Goal: Find specific page/section: Find specific page/section

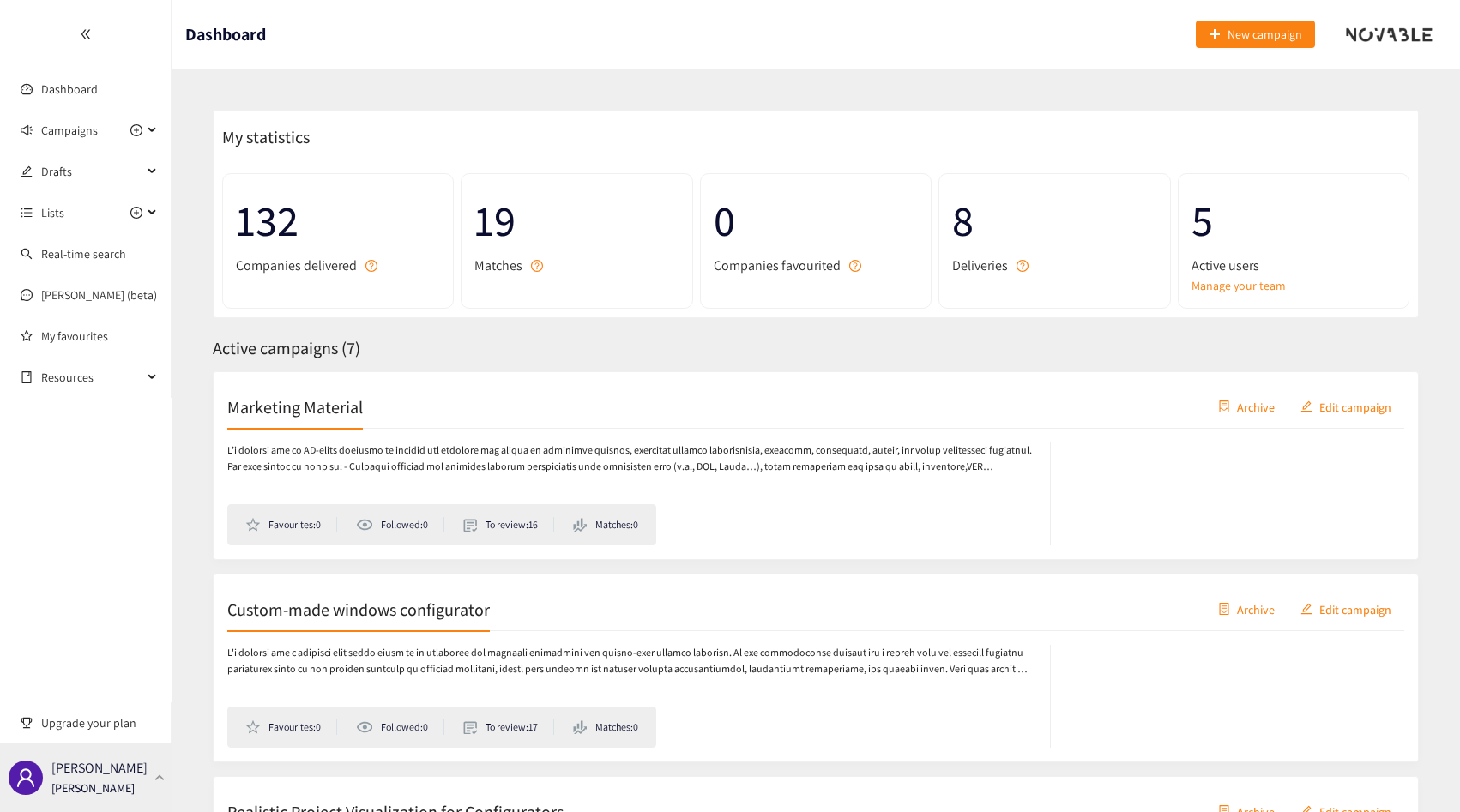
click at [116, 766] on p "[PERSON_NAME]" at bounding box center [99, 767] width 96 height 21
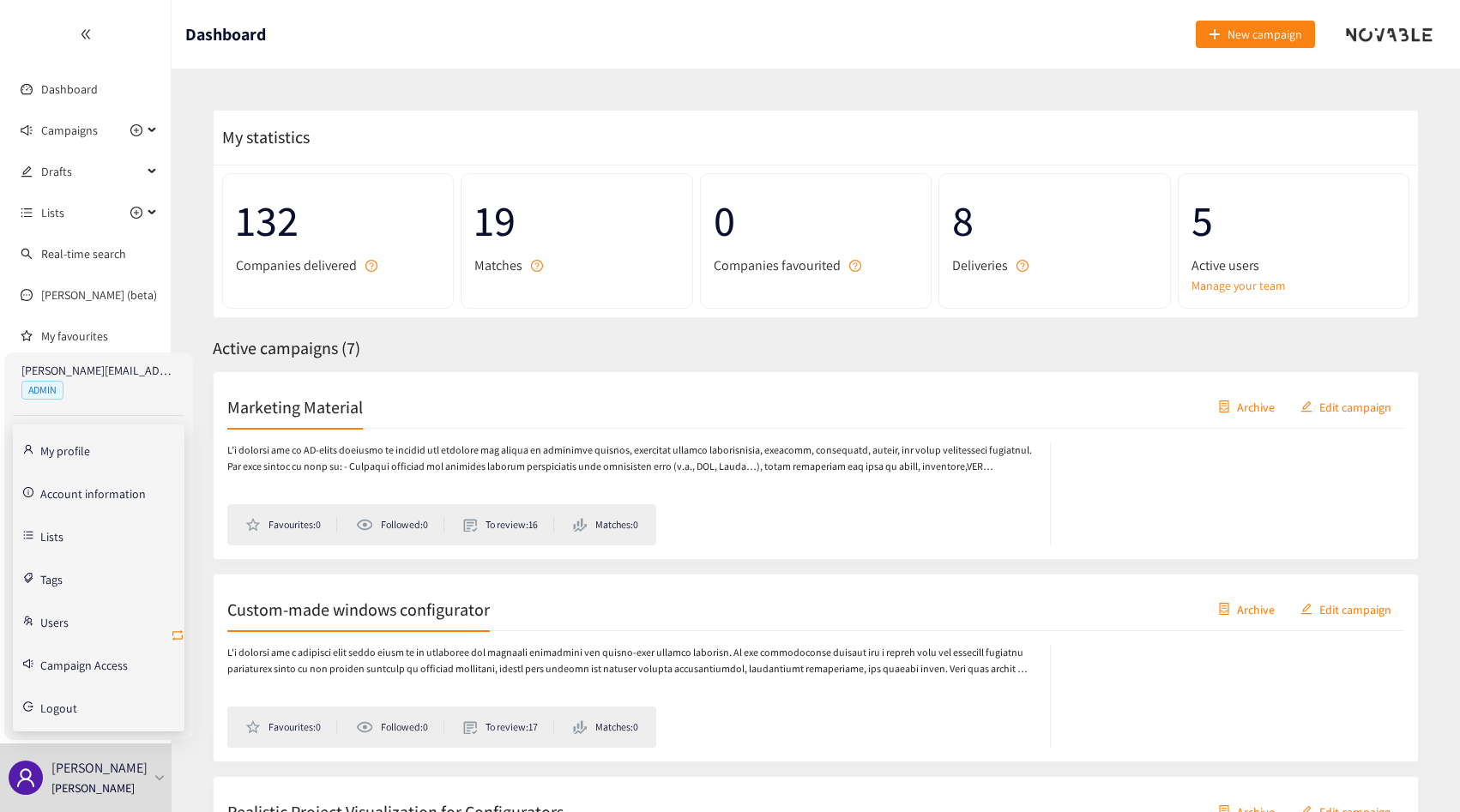
click at [183, 635] on icon "retweet" at bounding box center [178, 635] width 14 height 14
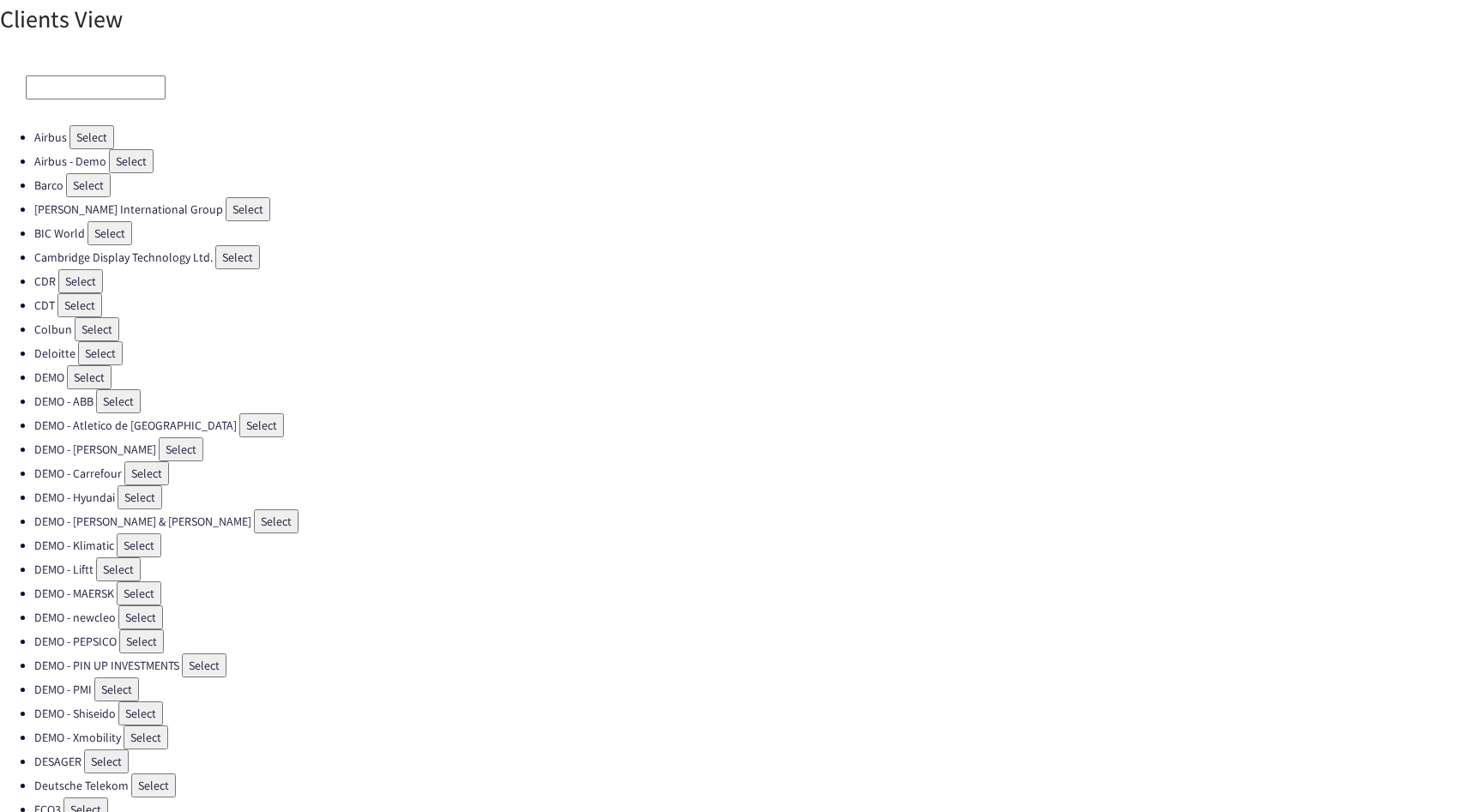
click at [86, 79] on input at bounding box center [96, 87] width 140 height 24
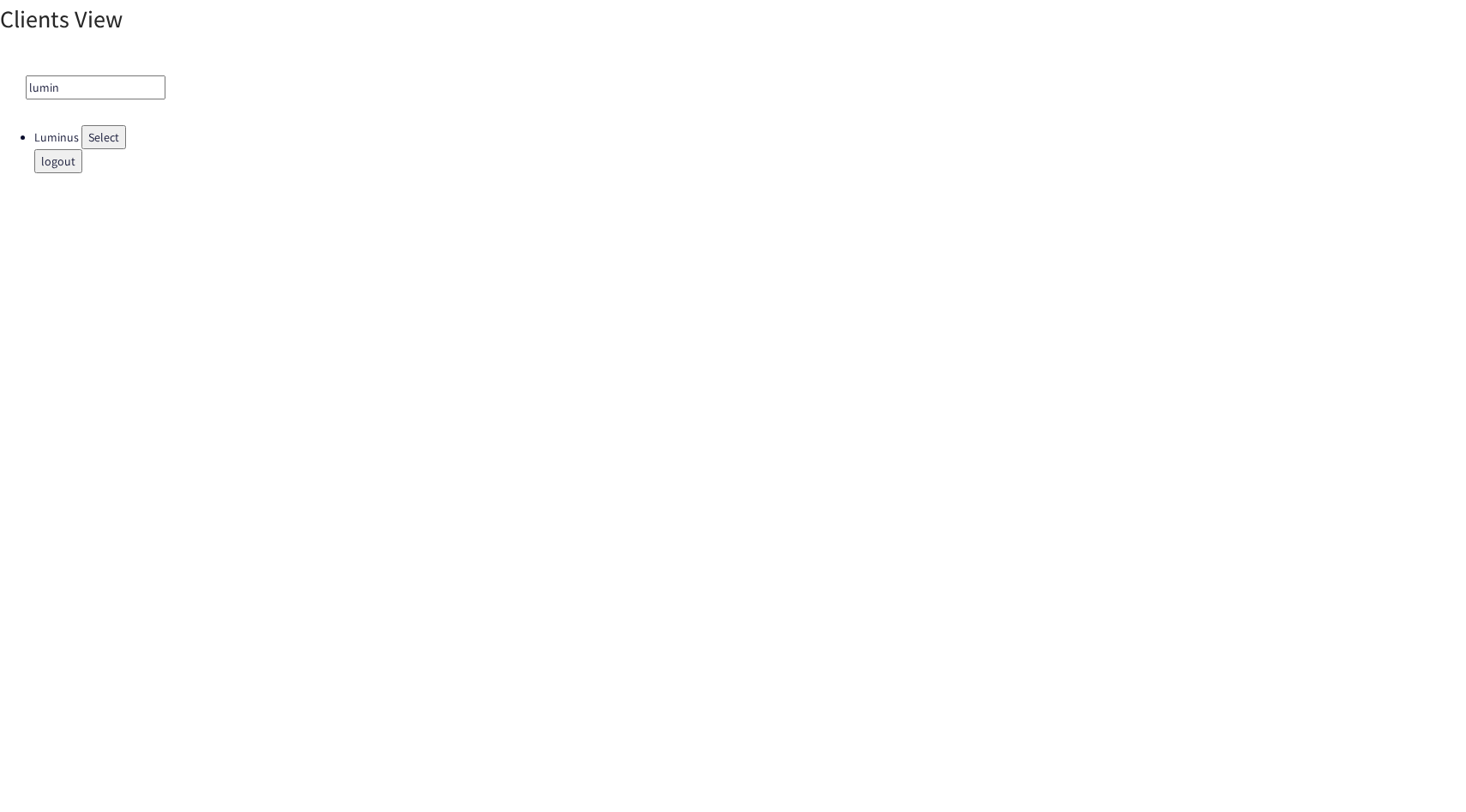
type input "lumin"
click at [94, 129] on button "Select" at bounding box center [104, 137] width 44 height 24
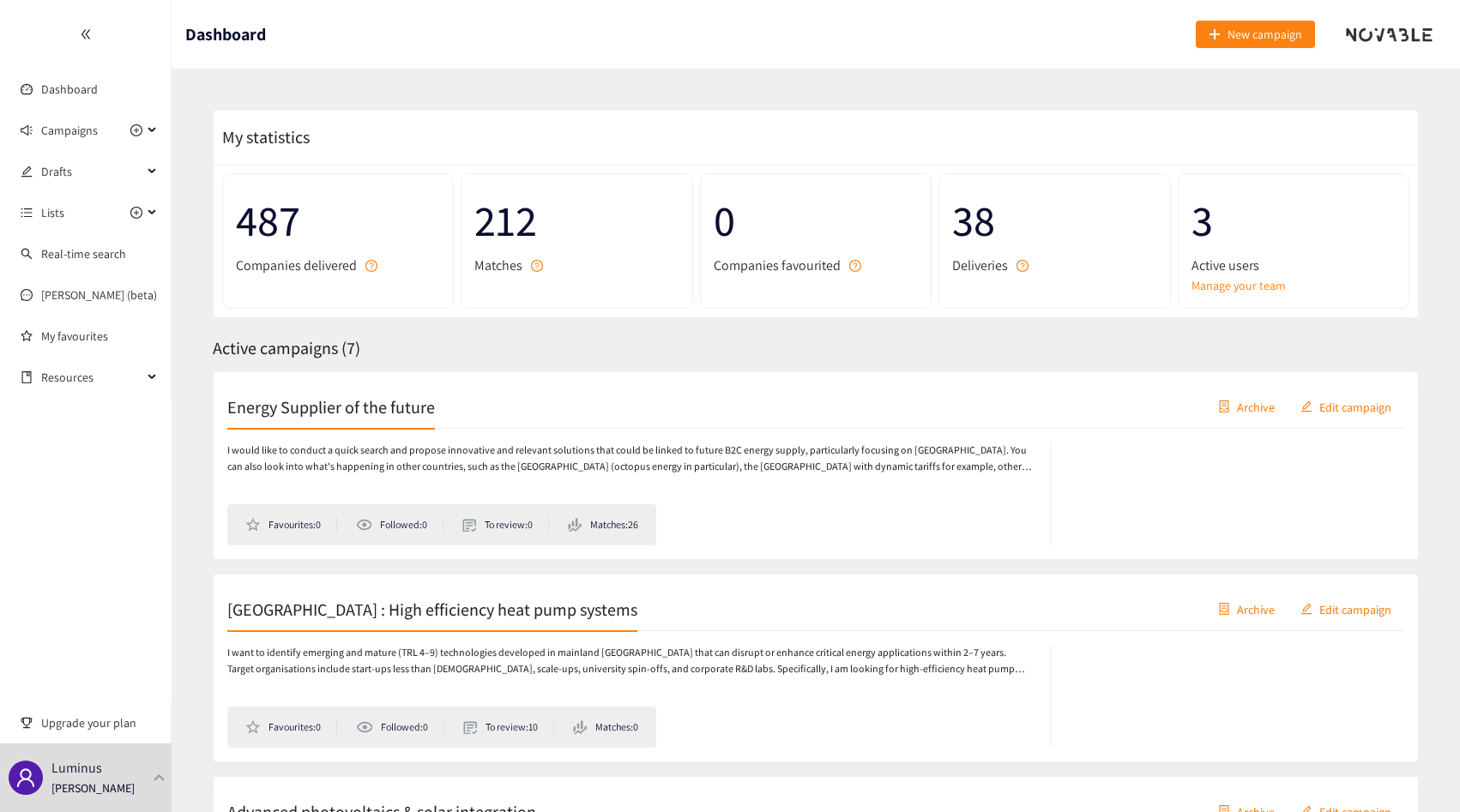
click at [419, 386] on div "Energy Supplier of the future Archive Edit campaign" at bounding box center [815, 407] width 1177 height 43
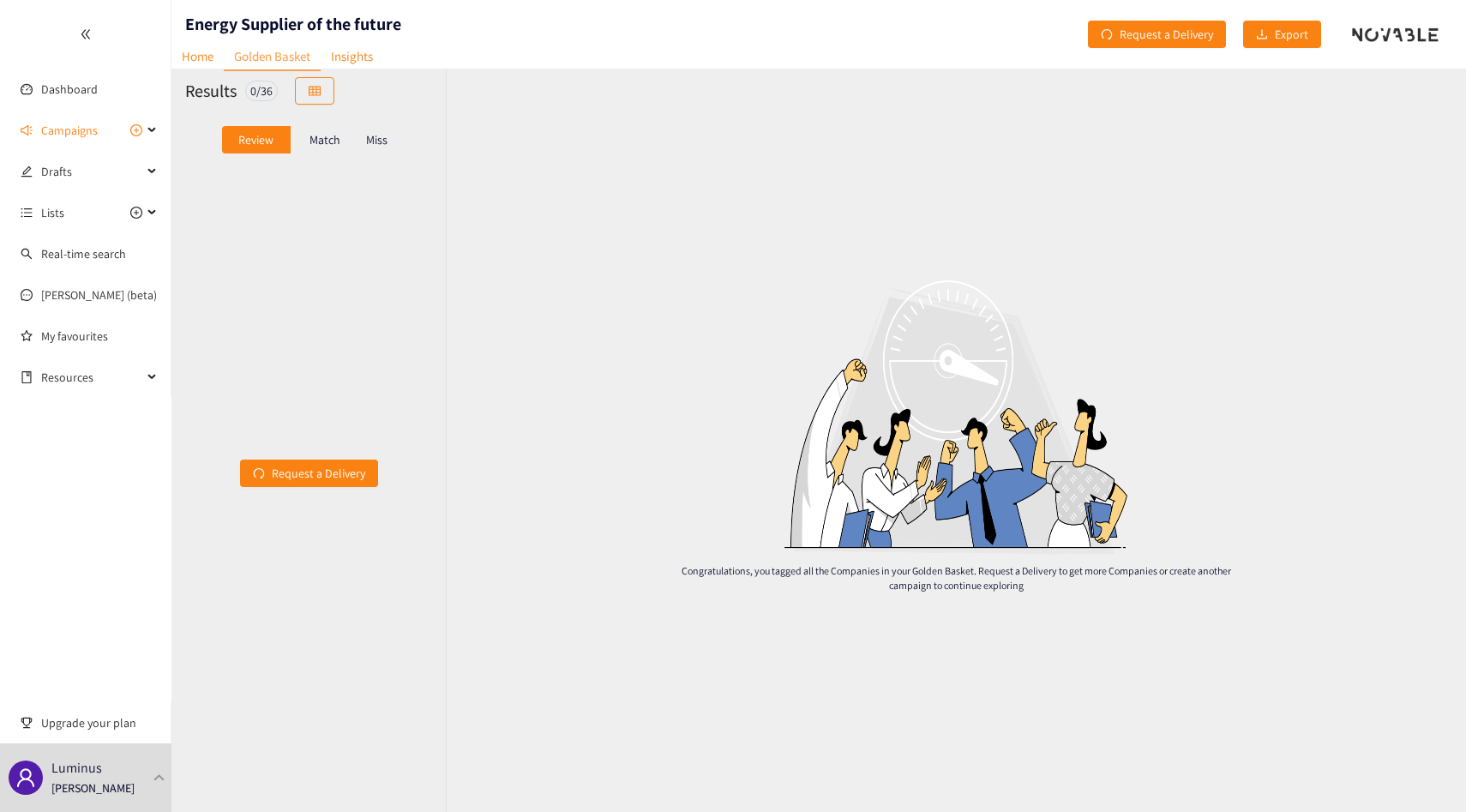
click at [329, 136] on p "Match" at bounding box center [326, 140] width 31 height 14
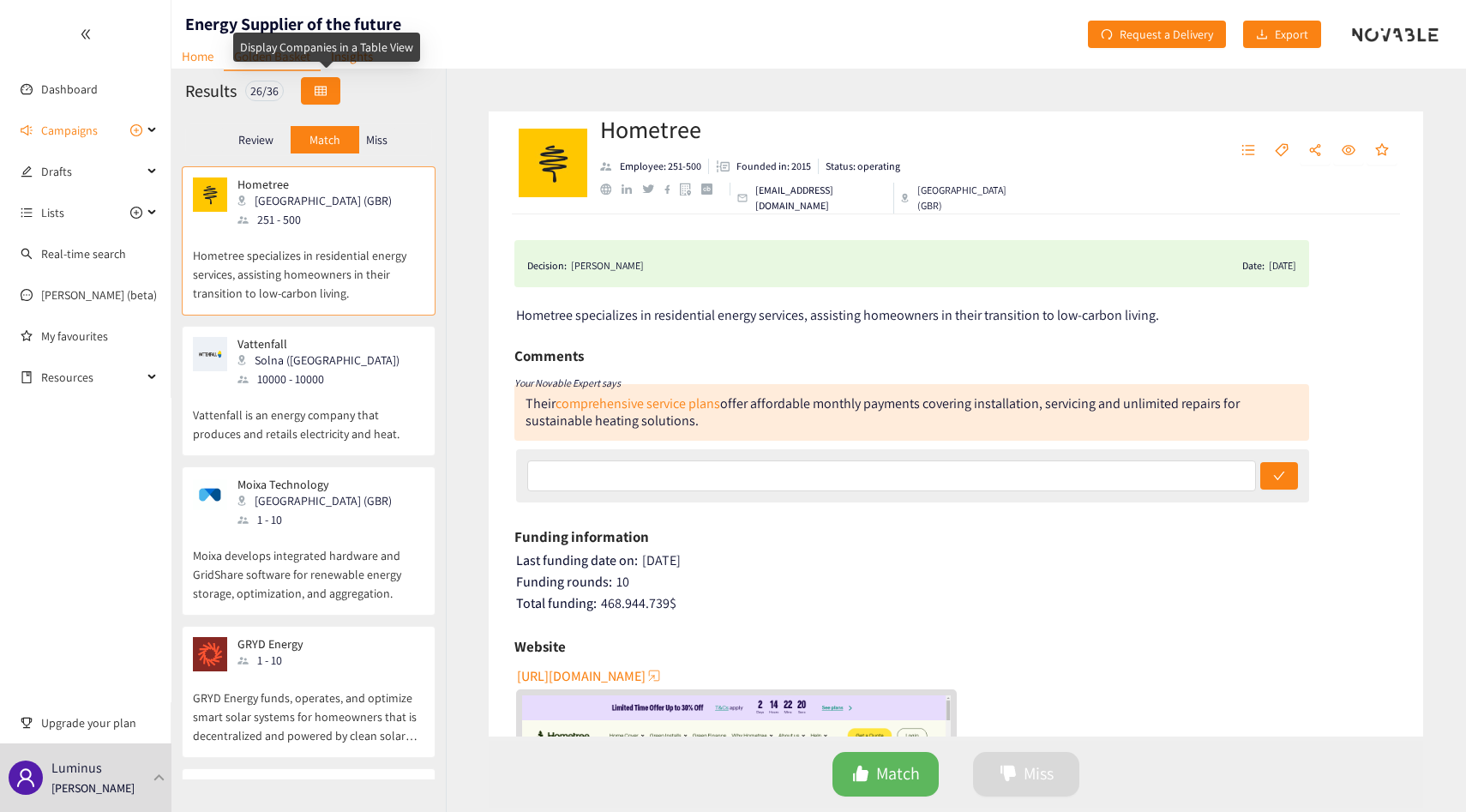
click at [340, 80] on button "button" at bounding box center [320, 91] width 40 height 28
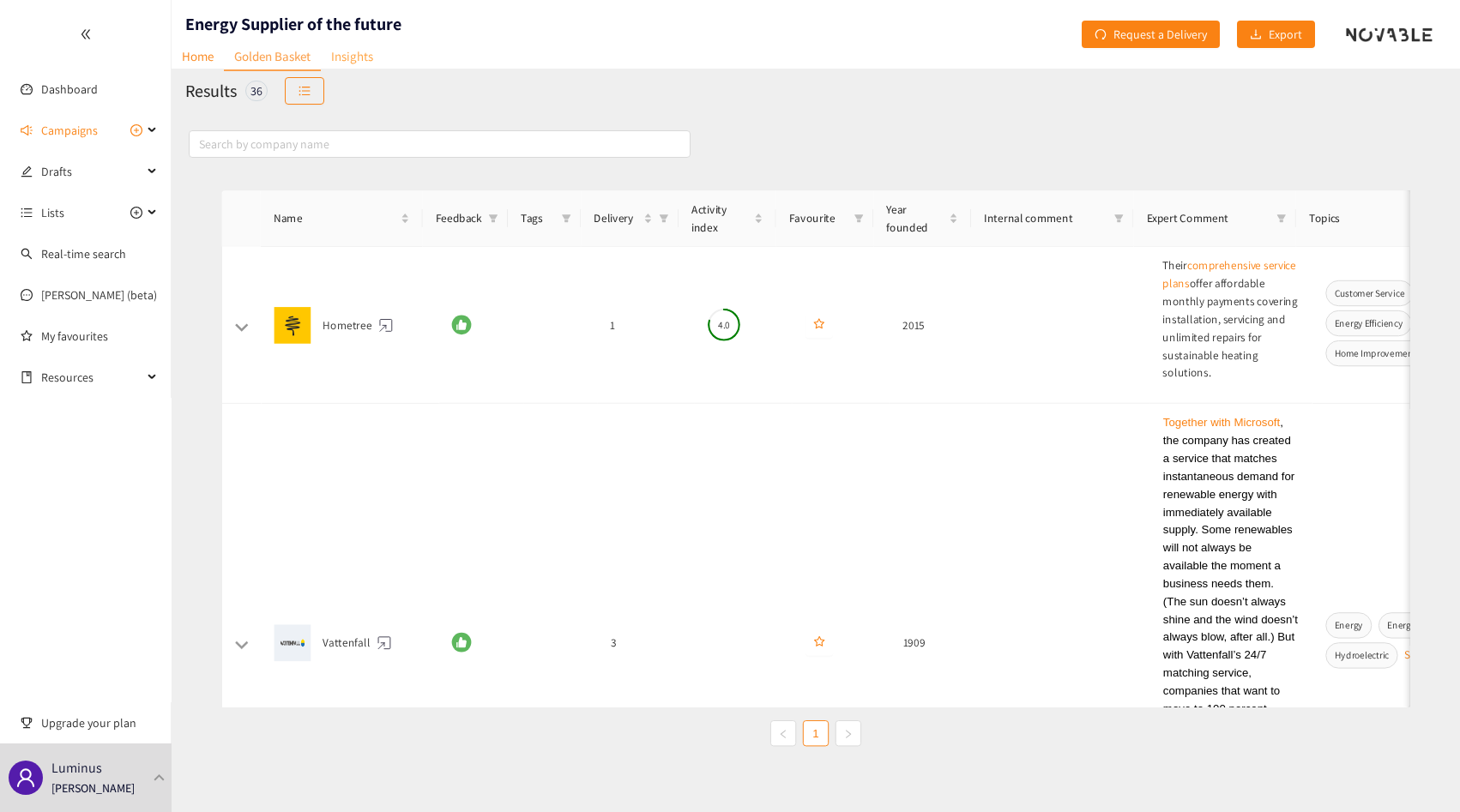
click at [348, 59] on link "Insights" at bounding box center [352, 56] width 63 height 27
